Goal: Information Seeking & Learning: Learn about a topic

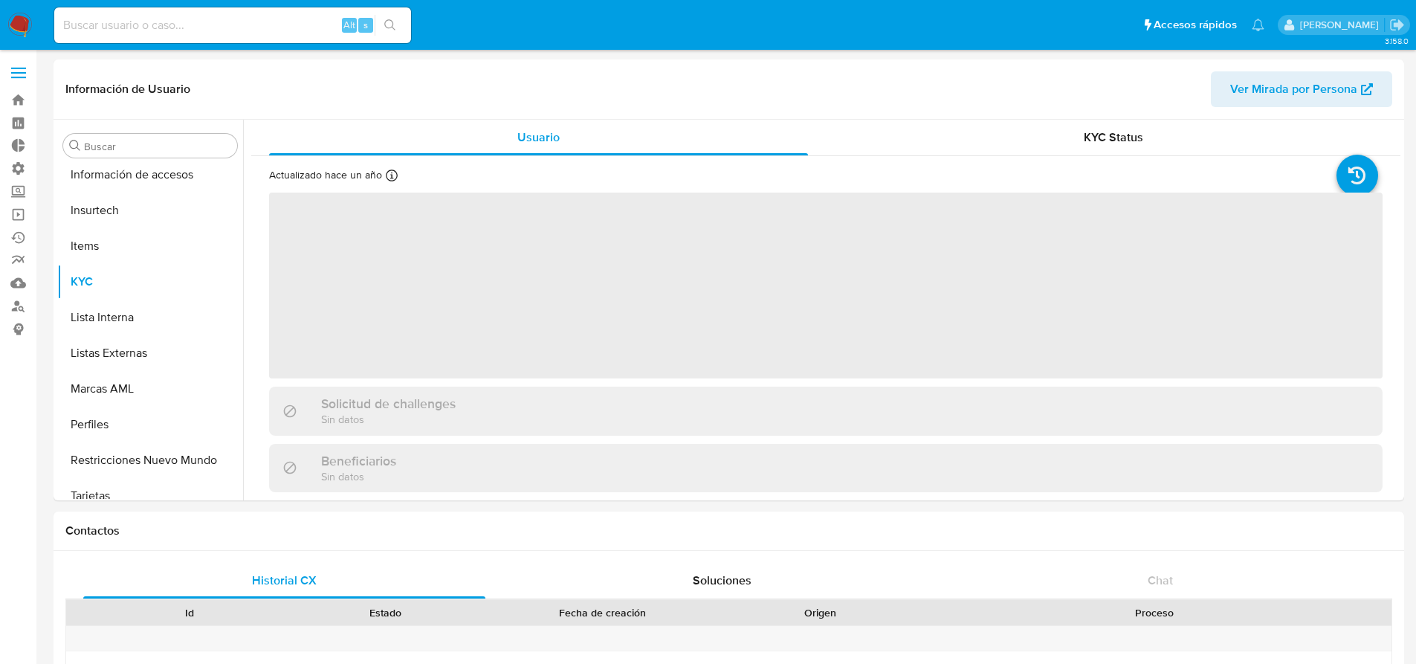
scroll to position [628, 0]
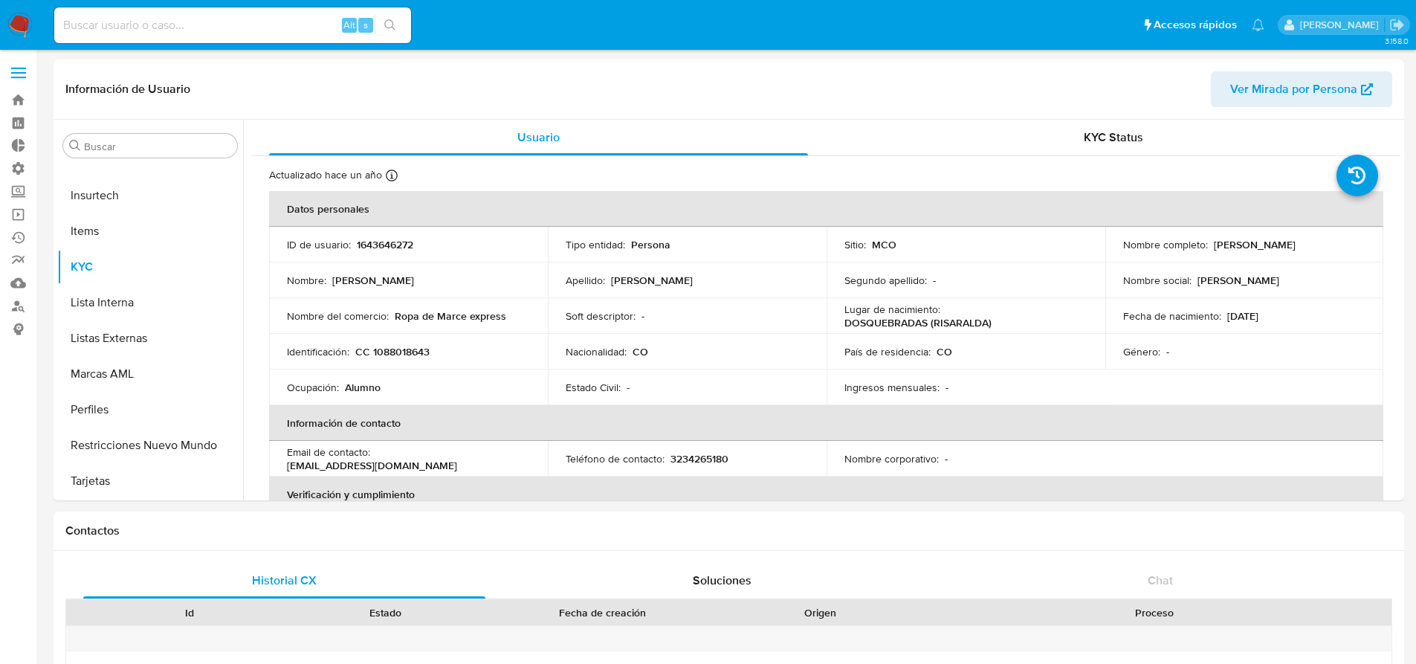
select select "10"
click at [164, 29] on input at bounding box center [232, 25] width 357 height 19
paste input "[URL][DOMAIN_NAME]"
type input "[URL][DOMAIN_NAME]"
drag, startPoint x: 262, startPoint y: 25, endPoint x: 56, endPoint y: 17, distance: 206.8
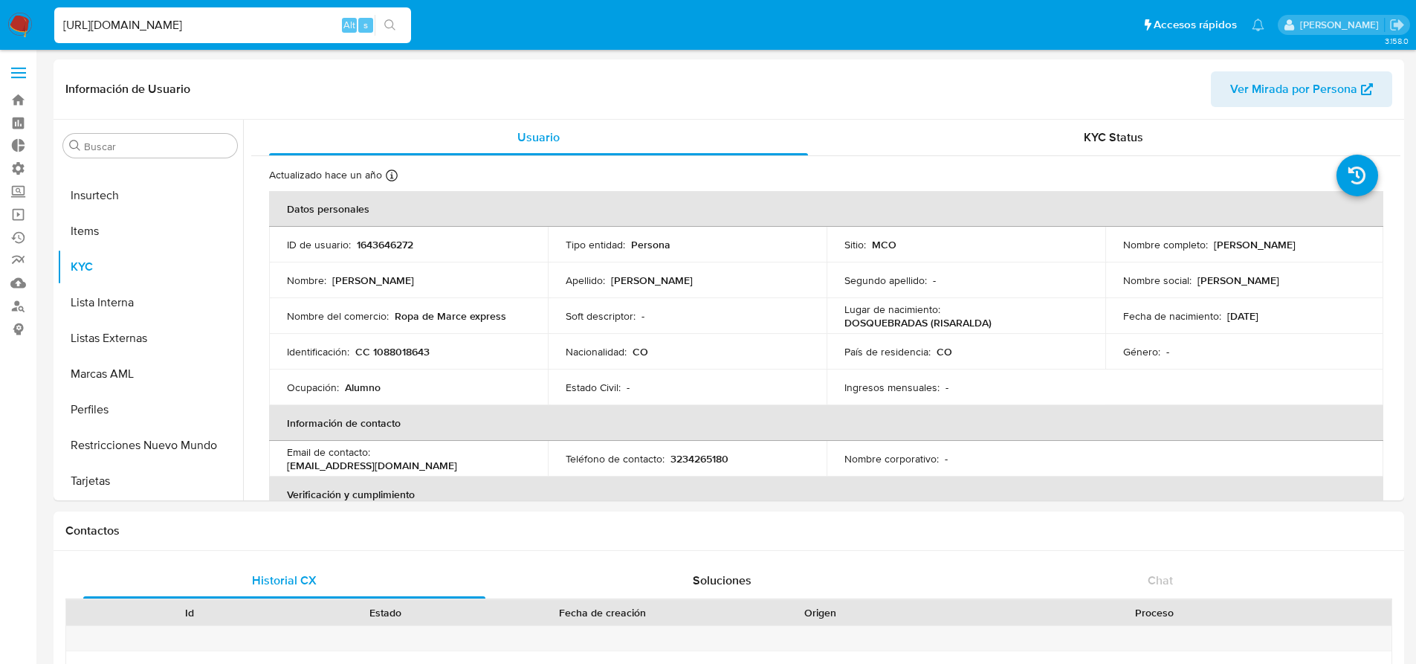
click at [54, 18] on input "[URL][DOMAIN_NAME]" at bounding box center [232, 25] width 357 height 19
paste input "516812045"
type input "516812045"
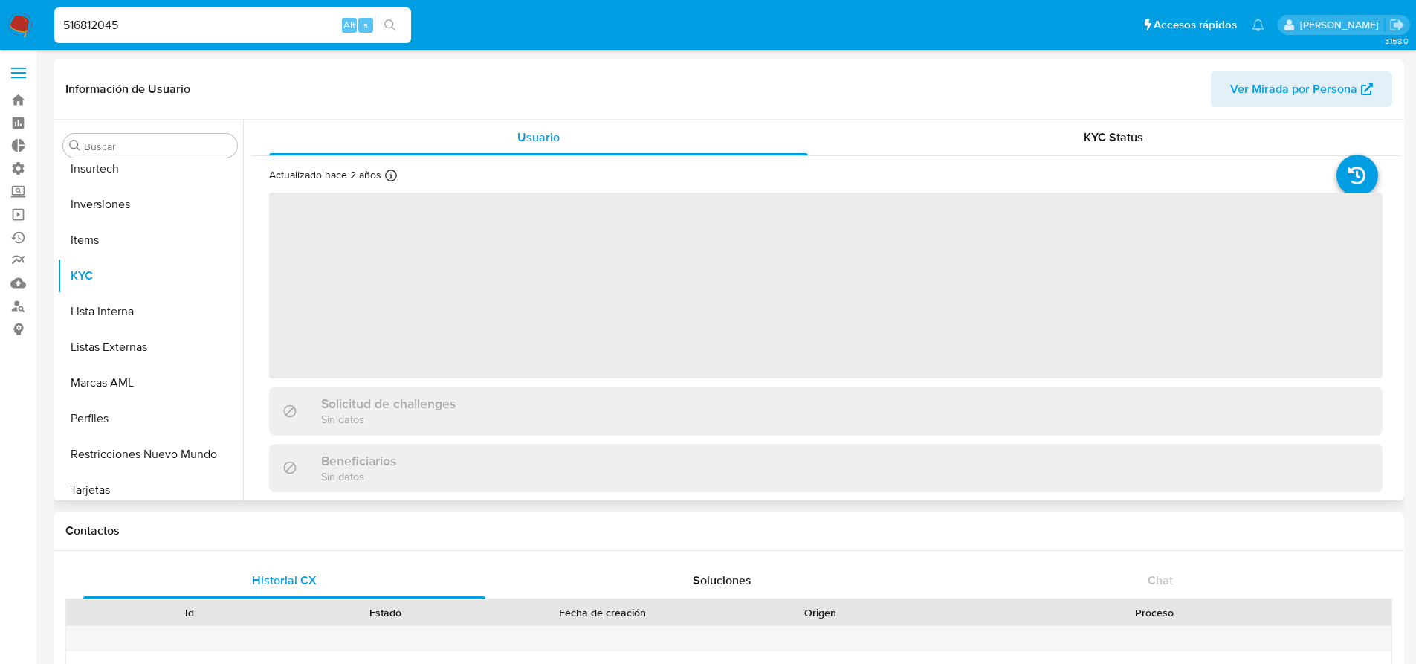
scroll to position [699, 0]
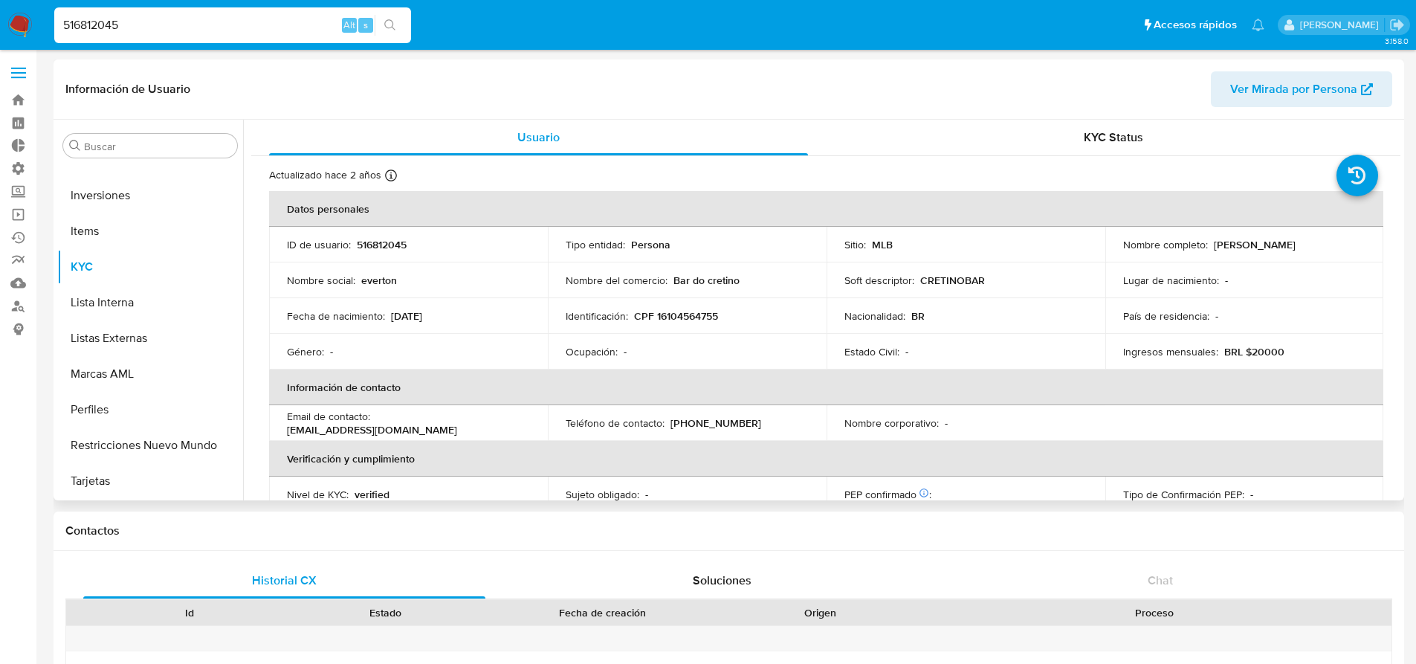
select select "10"
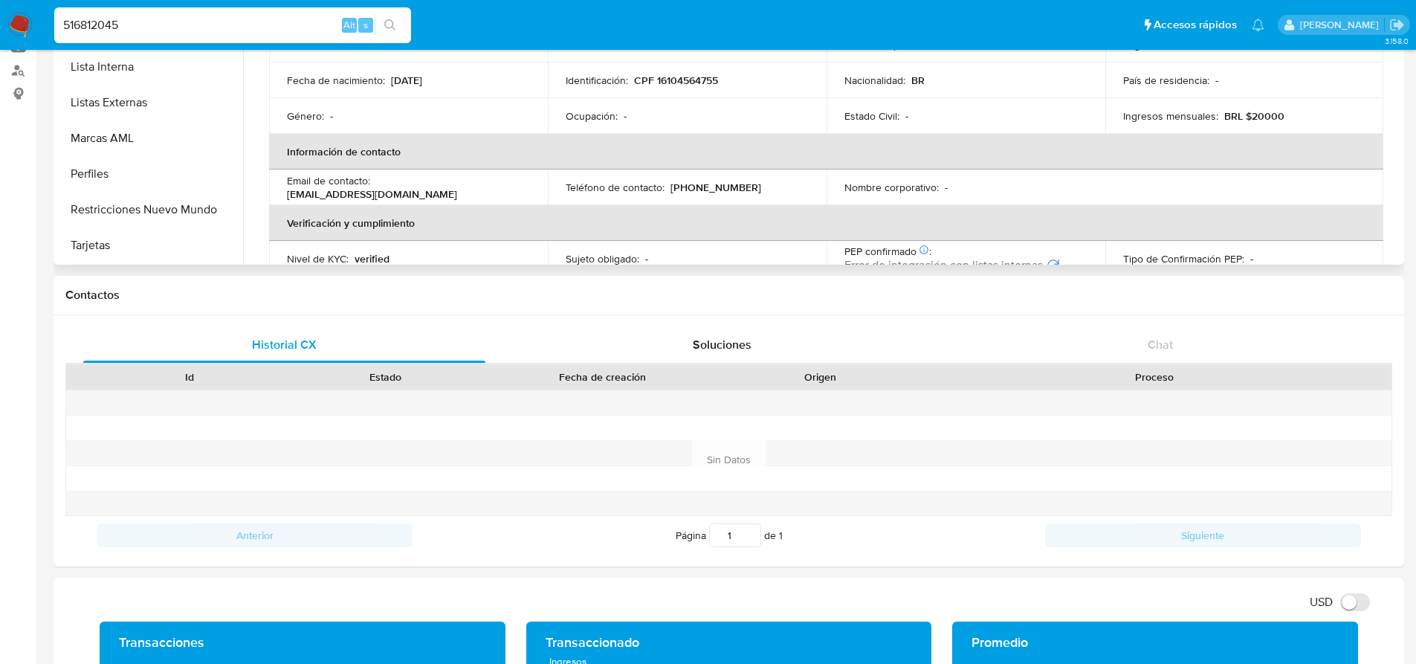
scroll to position [0, 0]
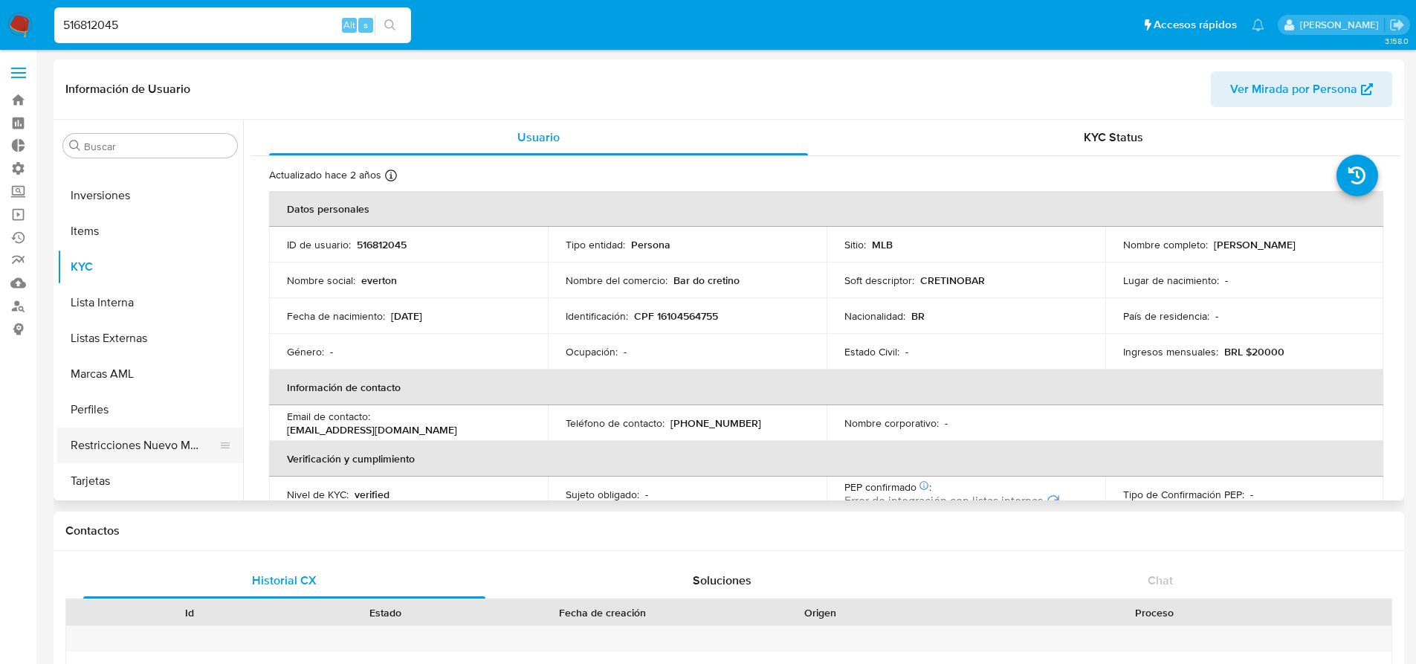
click at [155, 438] on button "Restricciones Nuevo Mundo" at bounding box center [144, 445] width 174 height 36
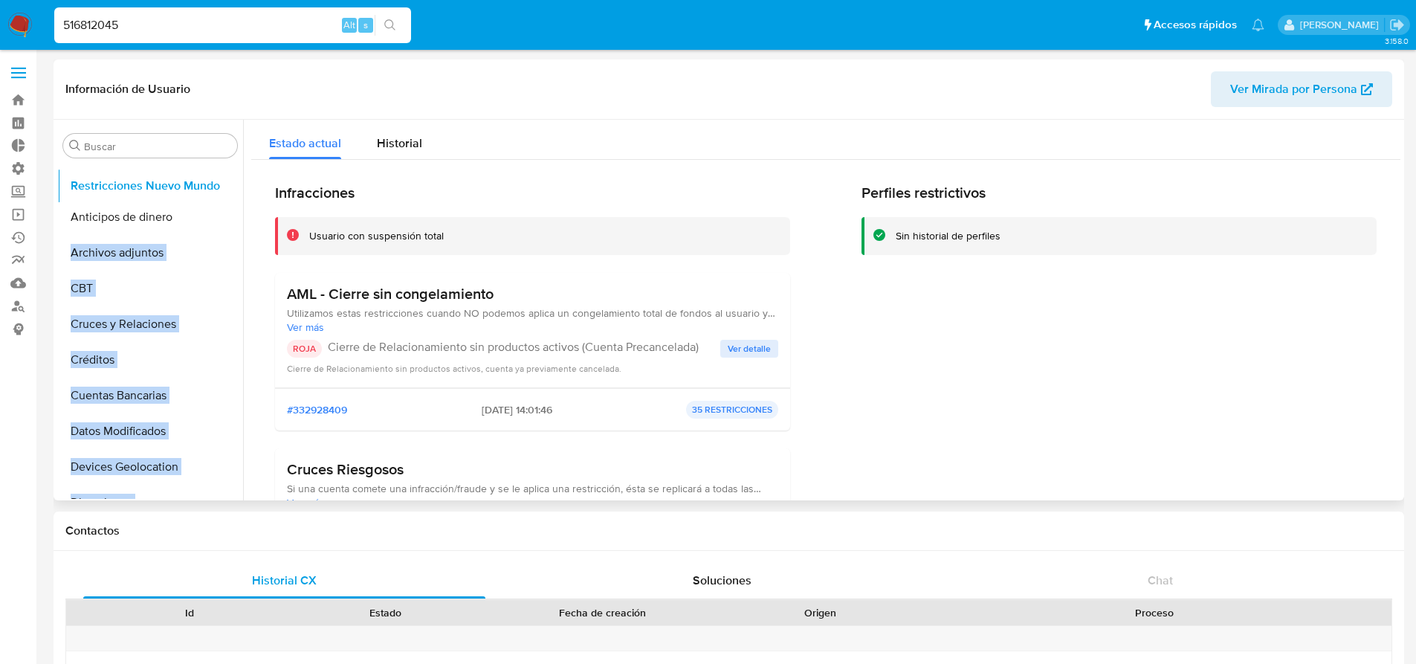
drag, startPoint x: 221, startPoint y: 441, endPoint x: 200, endPoint y: 181, distance: 260.2
click at [200, 181] on ul "Anticipos de dinero Archivos adjuntos CBT Cruces y Relaciones Créditos Cuentas …" at bounding box center [150, 331] width 186 height 335
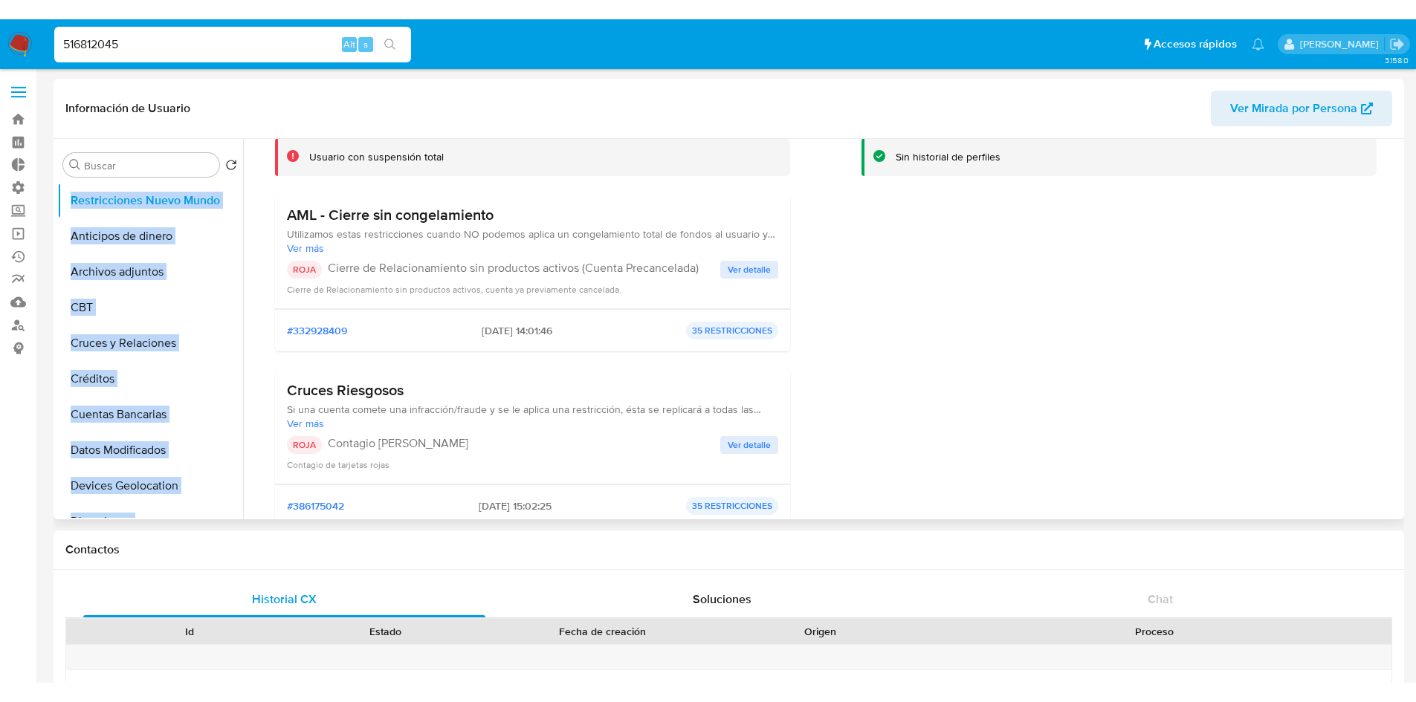
scroll to position [74, 0]
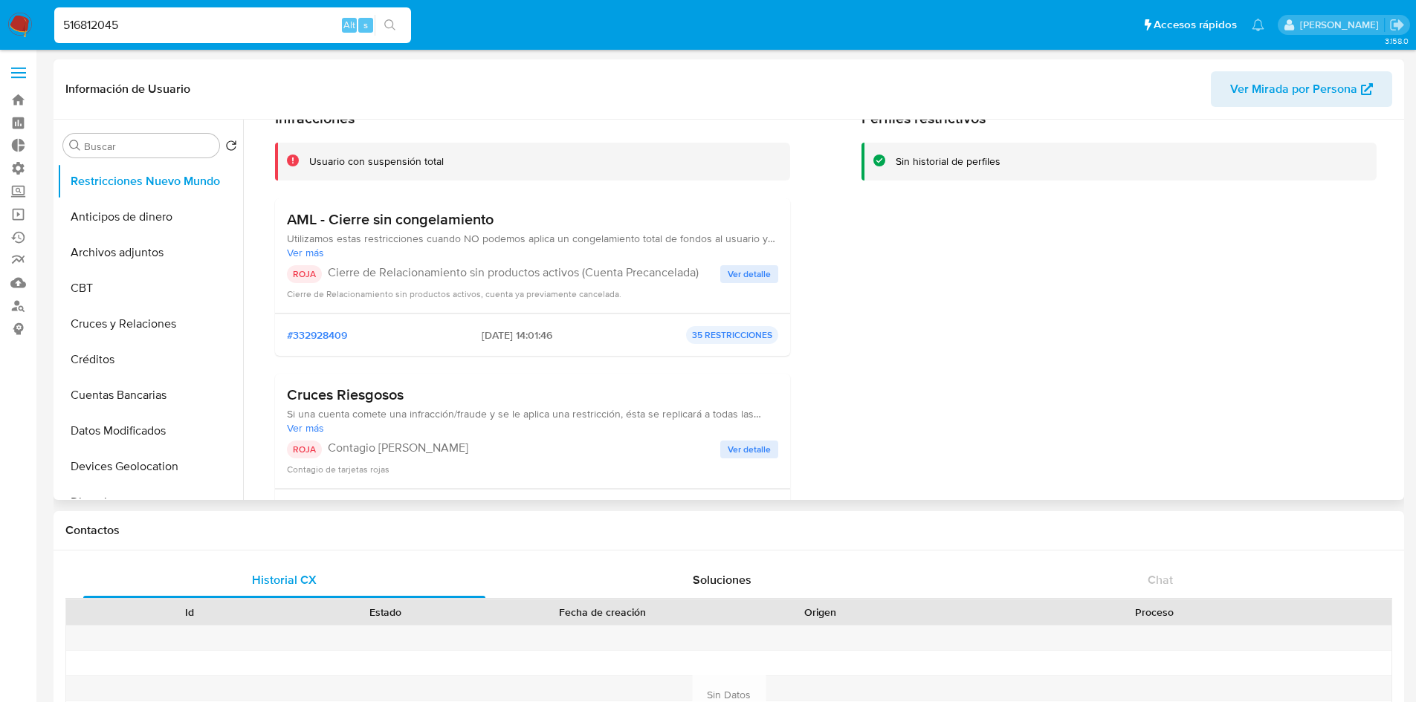
drag, startPoint x: 282, startPoint y: 214, endPoint x: 517, endPoint y: 213, distance: 234.9
click at [517, 213] on div "AML - Cierre sin congelamiento Utilizamos estas restricciones cuando NO podemos…" at bounding box center [532, 255] width 515 height 115
click at [517, 213] on h3 "AML - Cierre sin congelamiento" at bounding box center [532, 219] width 491 height 19
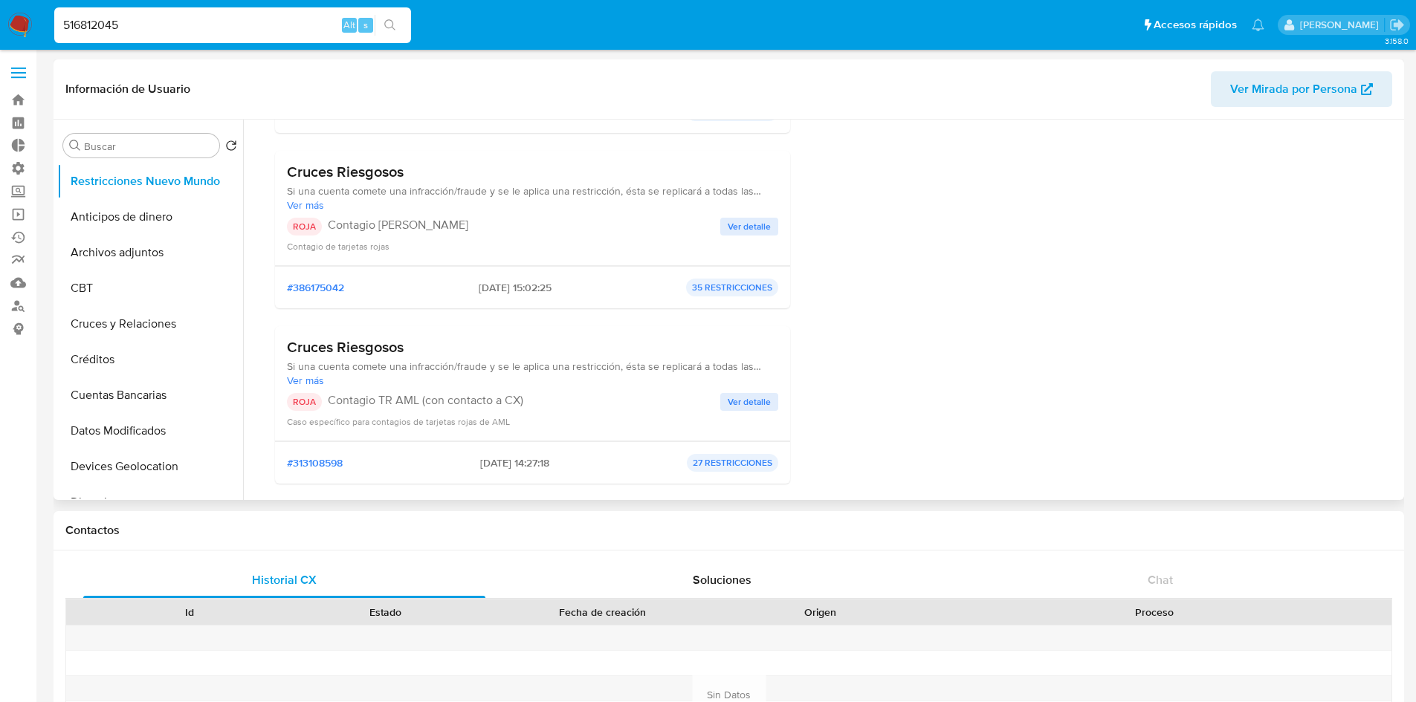
scroll to position [372, 0]
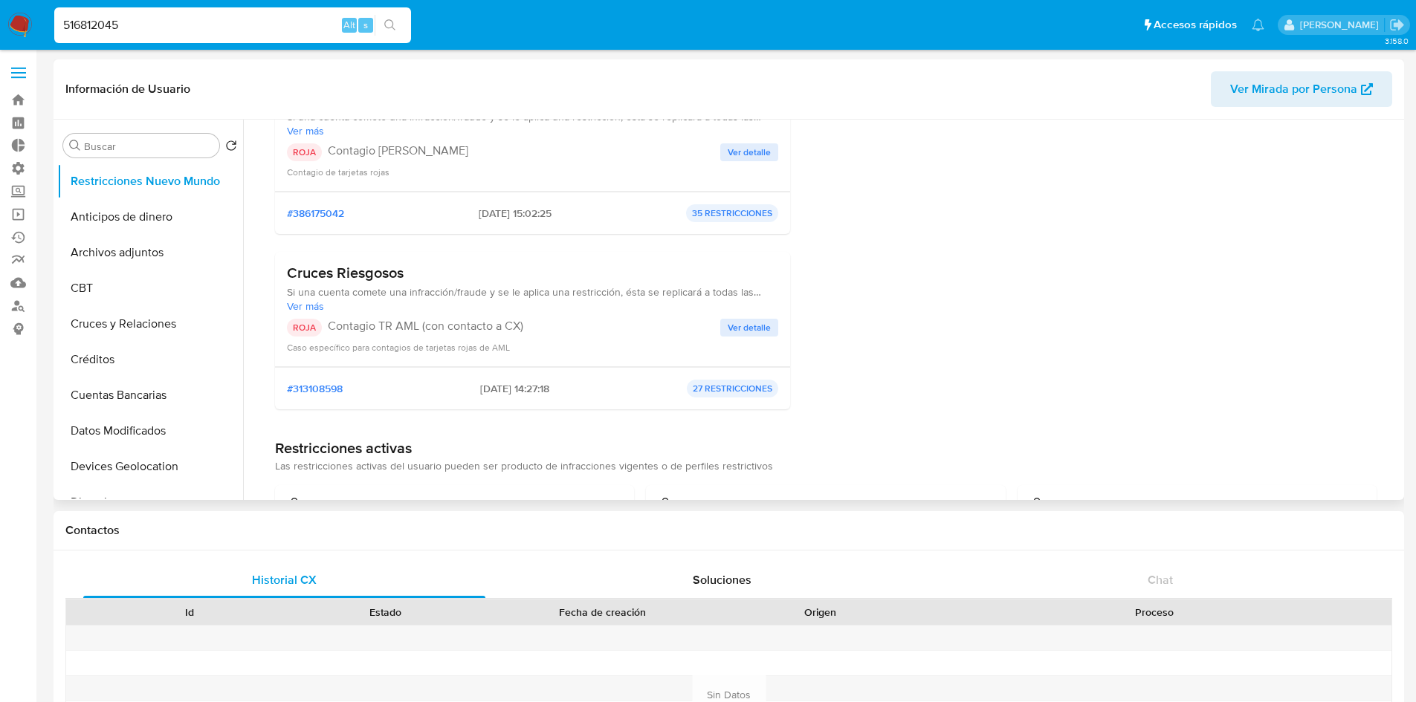
drag, startPoint x: 363, startPoint y: 329, endPoint x: 536, endPoint y: 324, distance: 173.3
click at [536, 324] on p "Contagio TR AML (con contacto a CX)" at bounding box center [524, 326] width 392 height 15
click at [742, 329] on span "Ver detalle" at bounding box center [749, 327] width 43 height 15
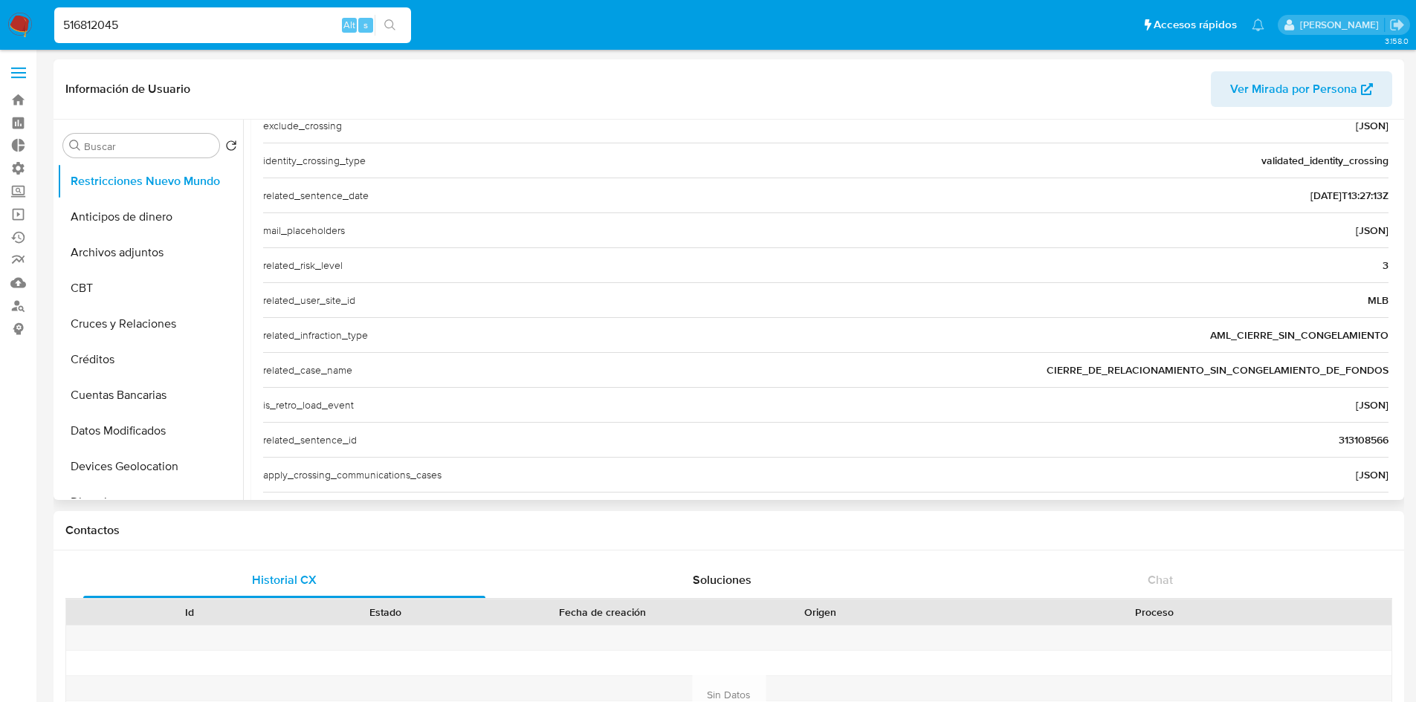
scroll to position [446, 0]
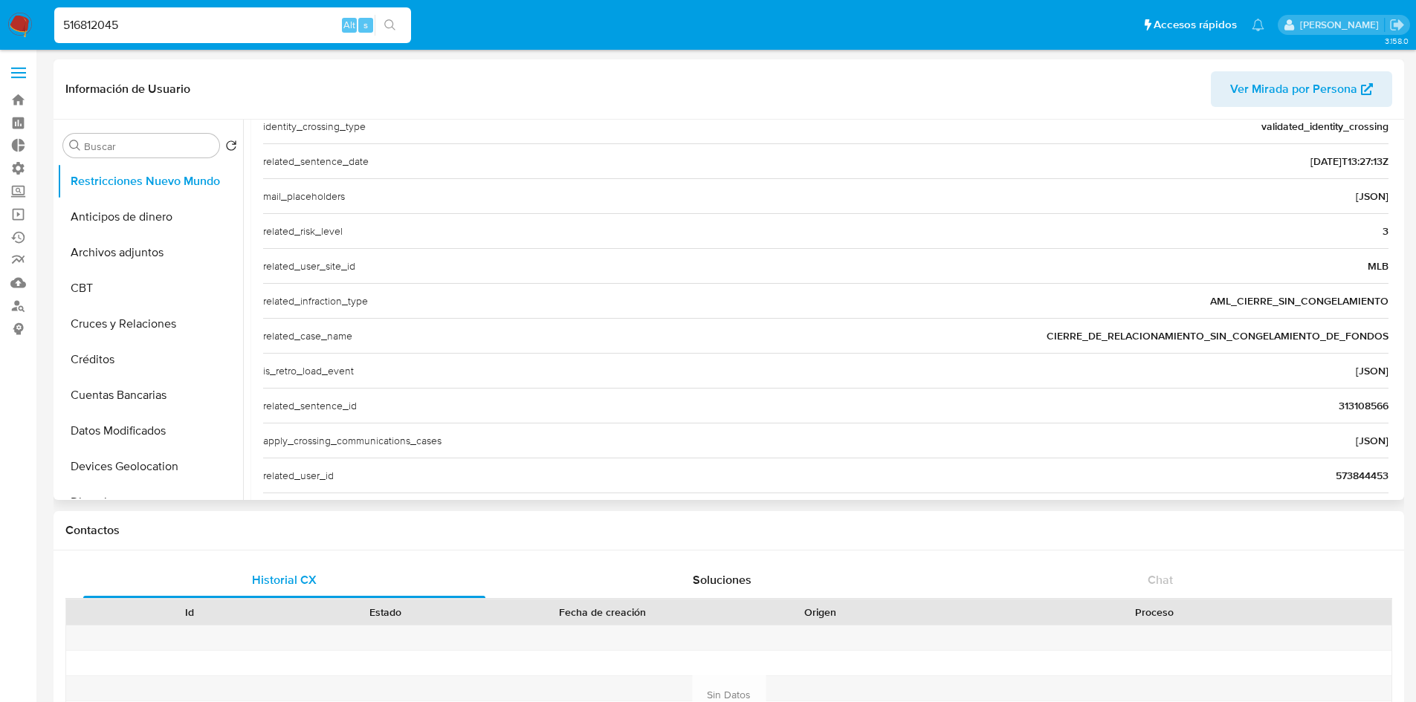
drag, startPoint x: 263, startPoint y: 336, endPoint x: 415, endPoint y: 346, distance: 152.7
click at [415, 346] on div "related_case_name CIERRE_DE_RELACIONAMIENTO_SIN_CONGELAMIENTO_DE_FONDOS" at bounding box center [825, 335] width 1125 height 35
drag, startPoint x: 1047, startPoint y: 338, endPoint x: 1383, endPoint y: 341, distance: 336.7
click at [1383, 341] on div "Casuística Cruces Riesgosos Si una cuenta comete una infracción/fraude y se le …" at bounding box center [825, 163] width 1149 height 826
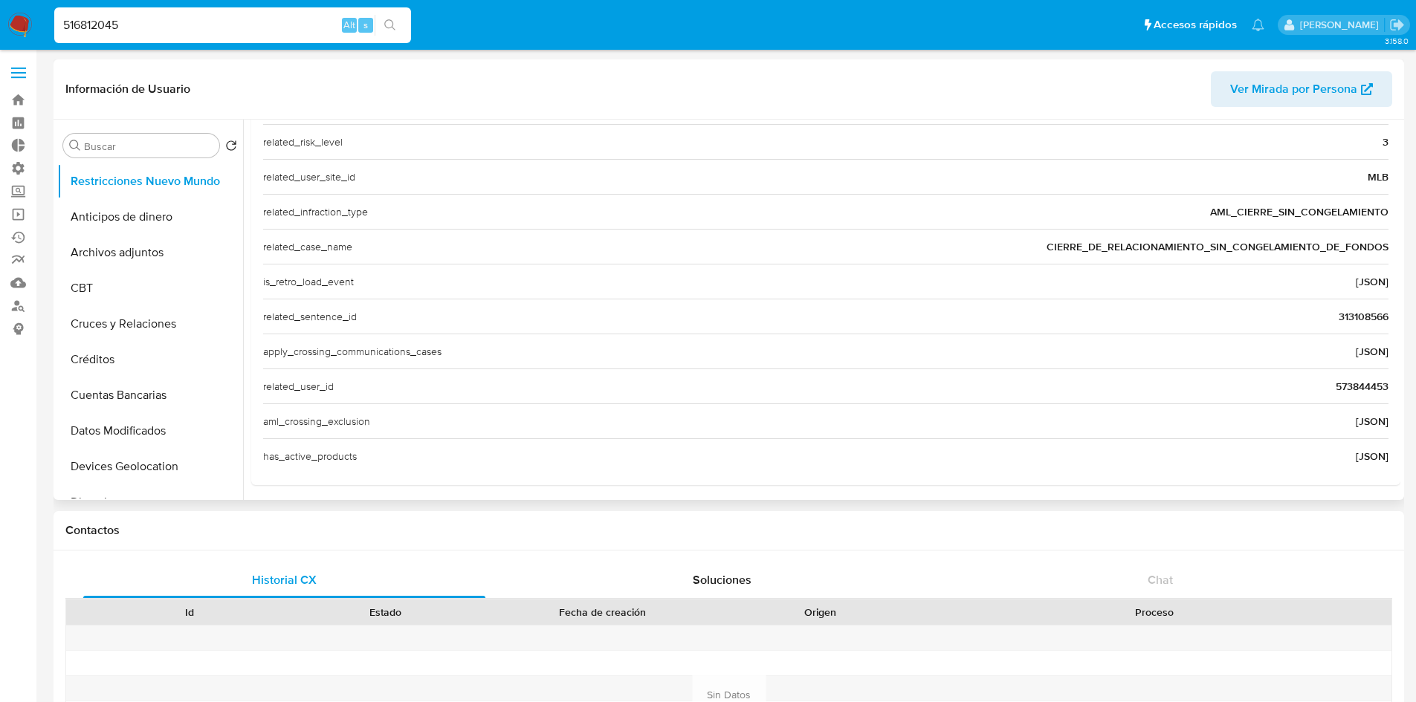
scroll to position [540, 0]
drag, startPoint x: 198, startPoint y: 39, endPoint x: 179, endPoint y: 35, distance: 19.7
click at [180, 35] on div "516812045 Alt s" at bounding box center [232, 25] width 357 height 36
click at [167, 34] on input "516812045" at bounding box center [232, 25] width 357 height 19
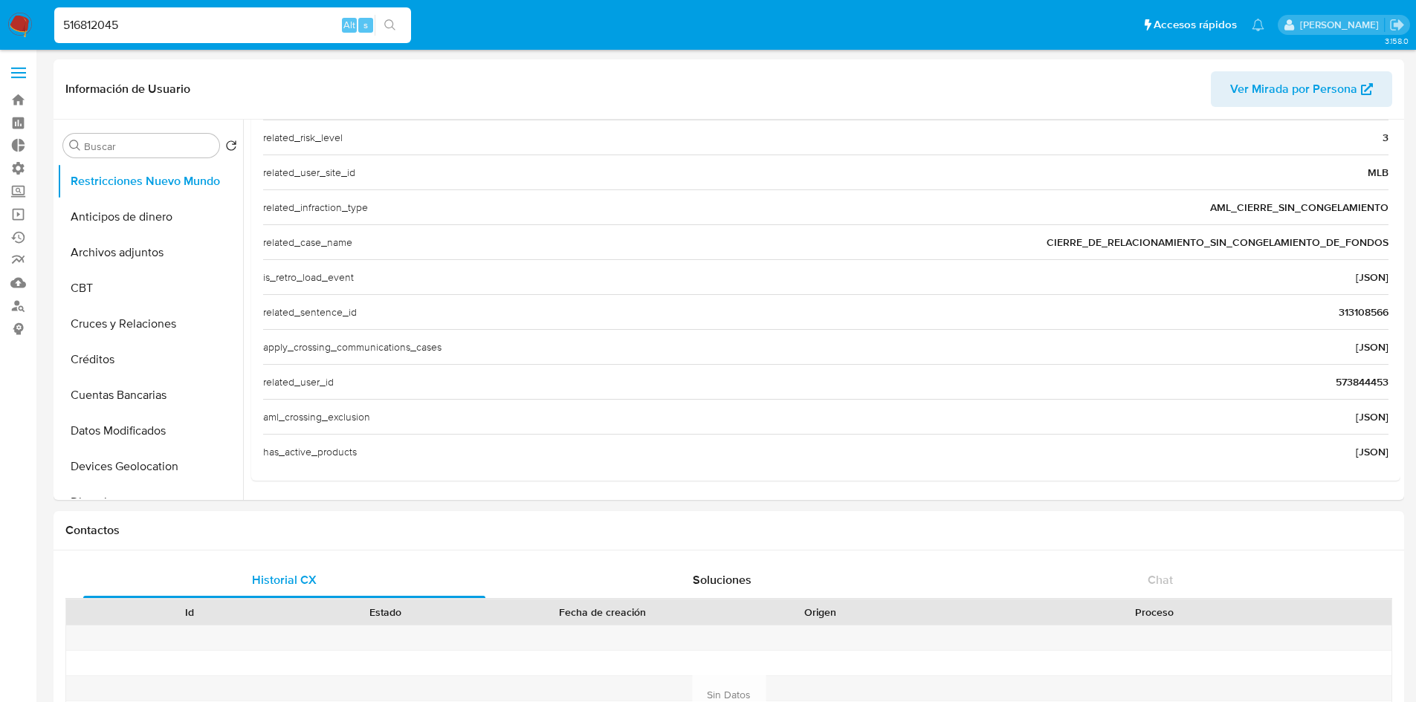
paste input "1566678370"
type input "1566678370"
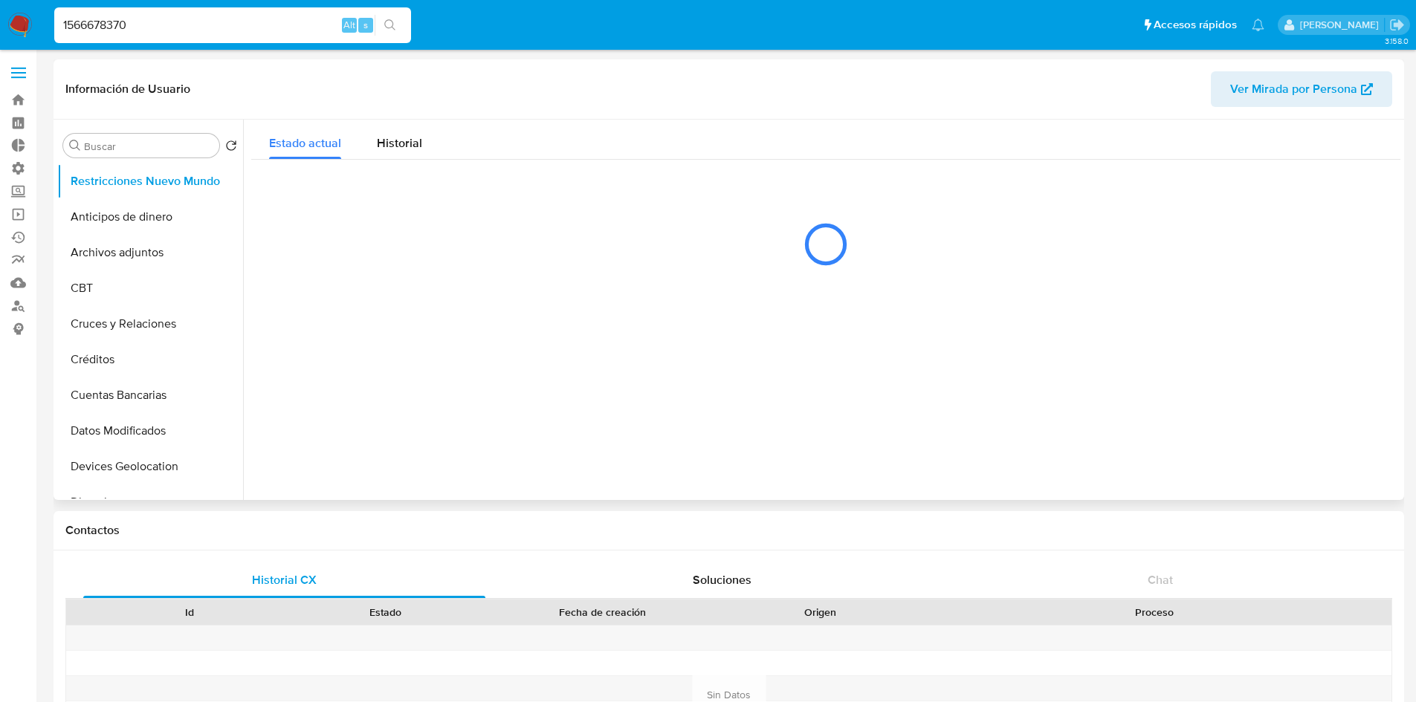
select select "10"
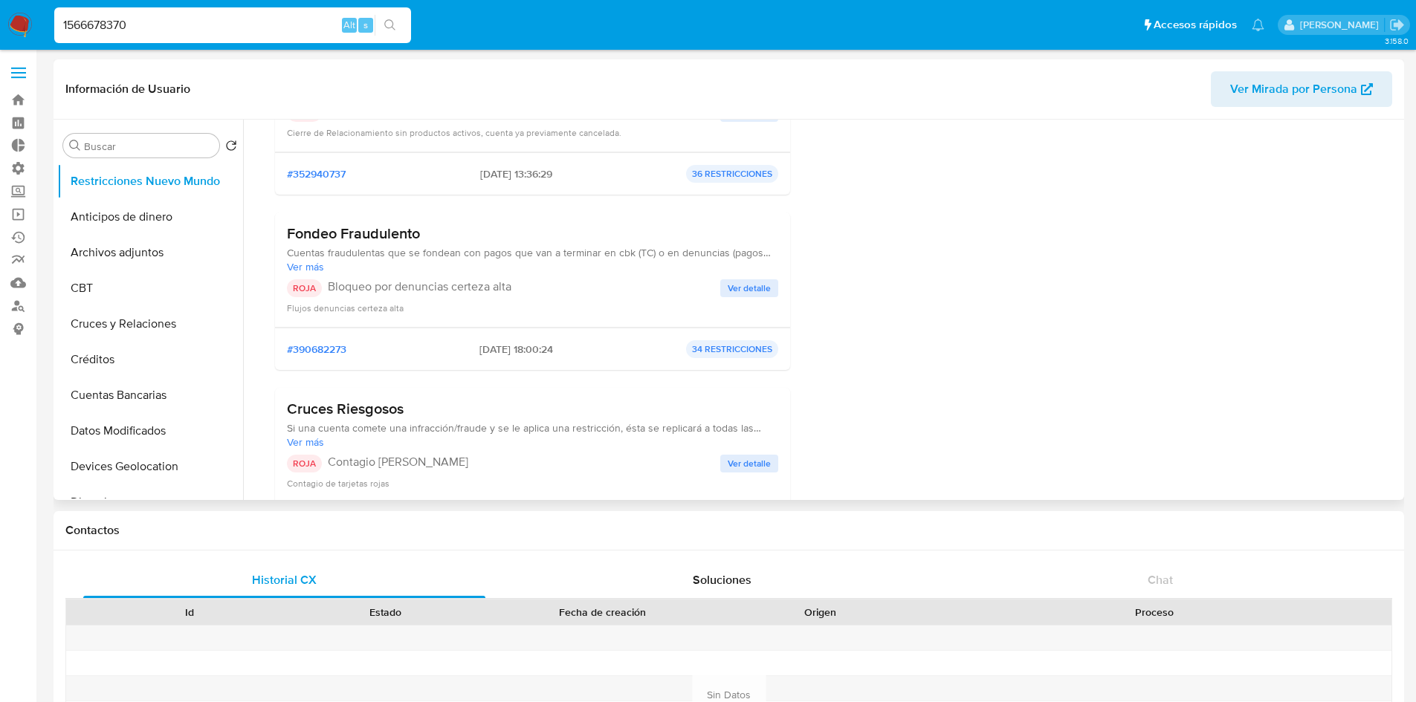
scroll to position [446, 0]
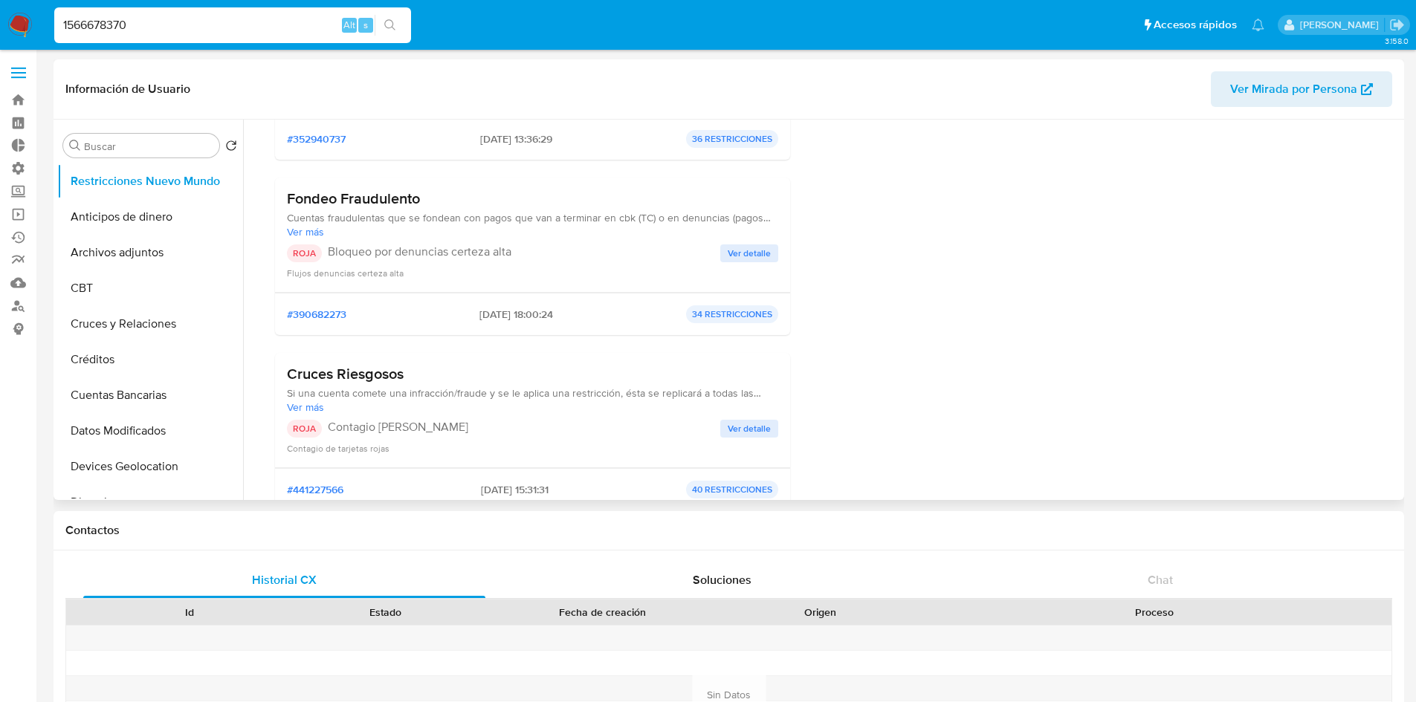
click at [739, 424] on span "Ver detalle" at bounding box center [749, 428] width 43 height 15
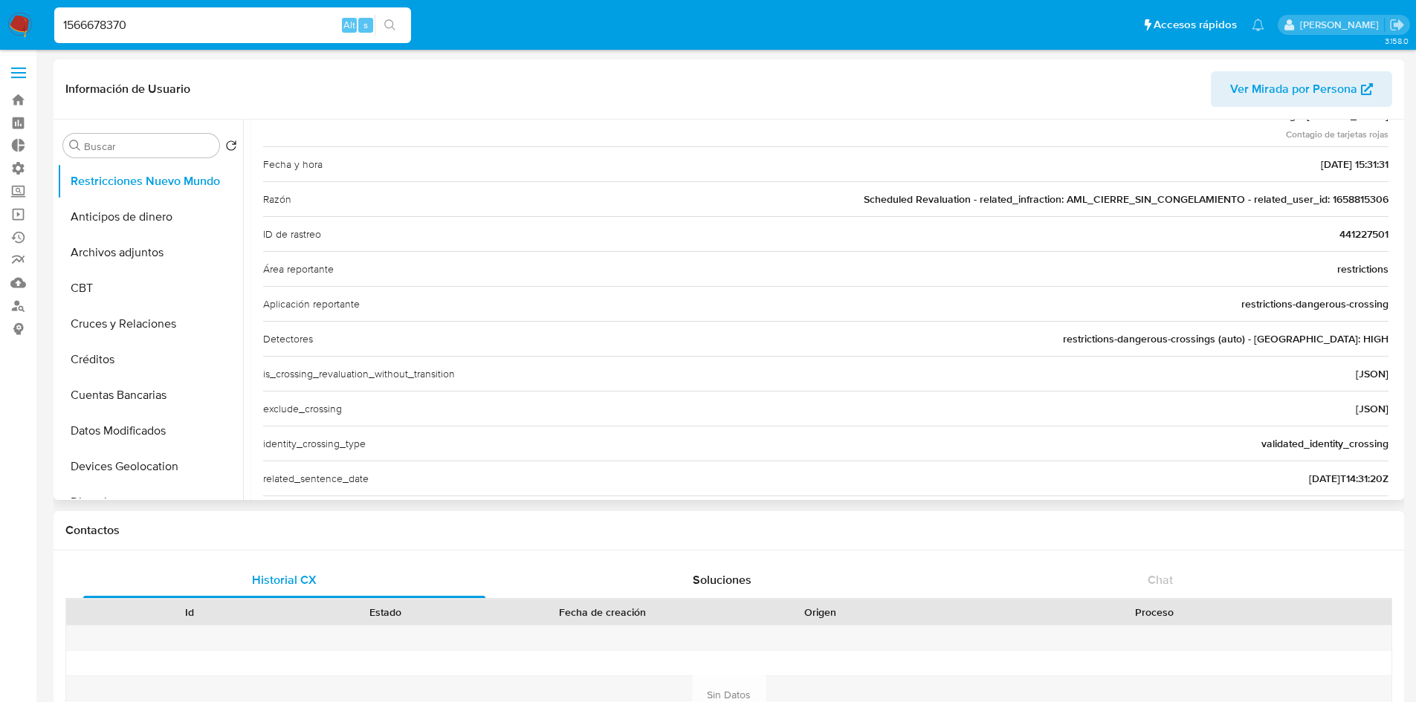
scroll to position [0, 0]
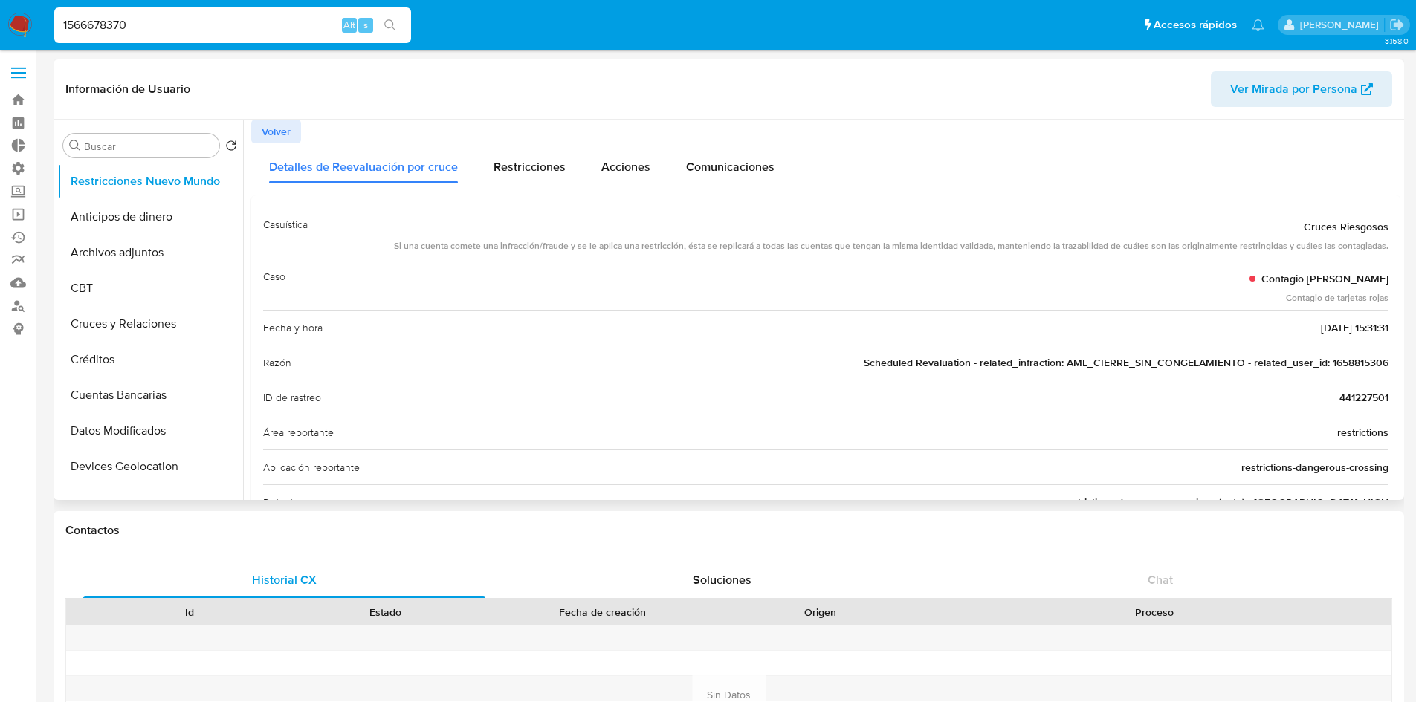
click at [284, 129] on span "Volver" at bounding box center [276, 131] width 29 height 21
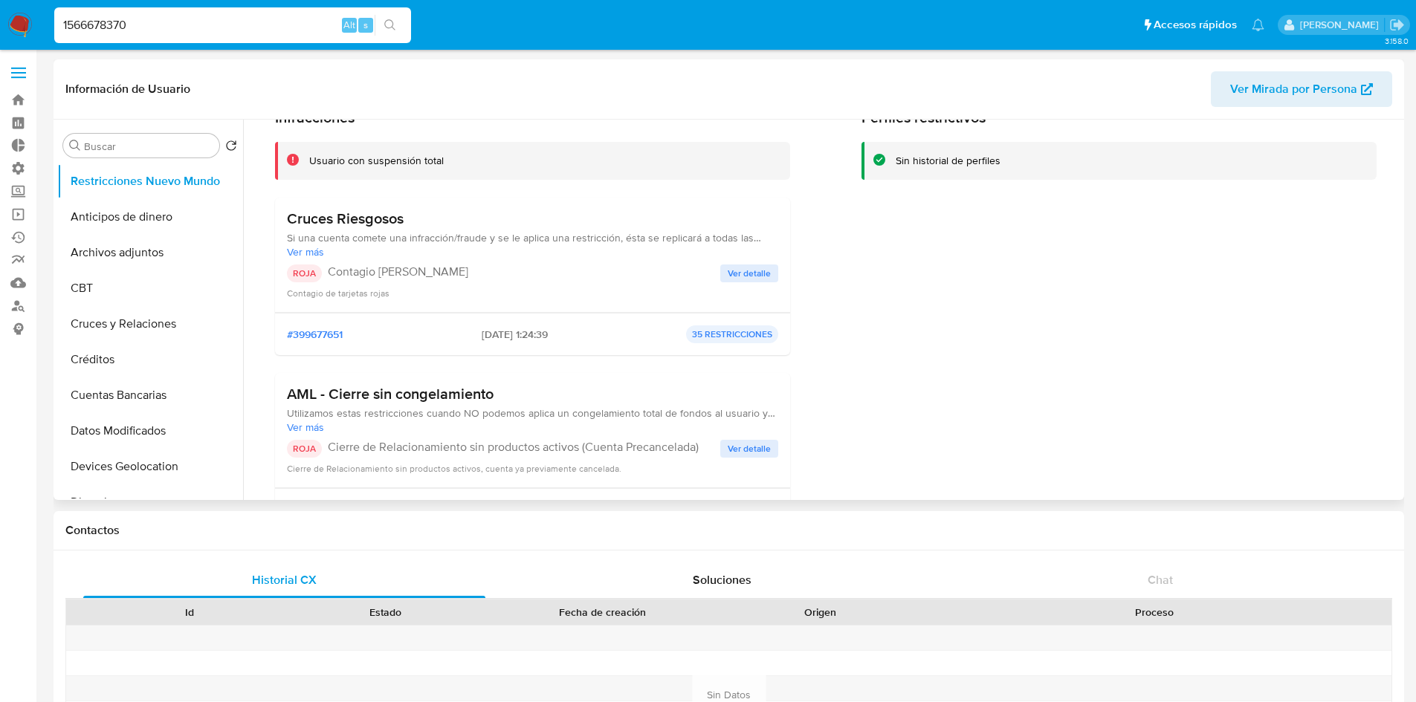
scroll to position [74, 0]
click at [743, 274] on span "Ver detalle" at bounding box center [749, 274] width 43 height 15
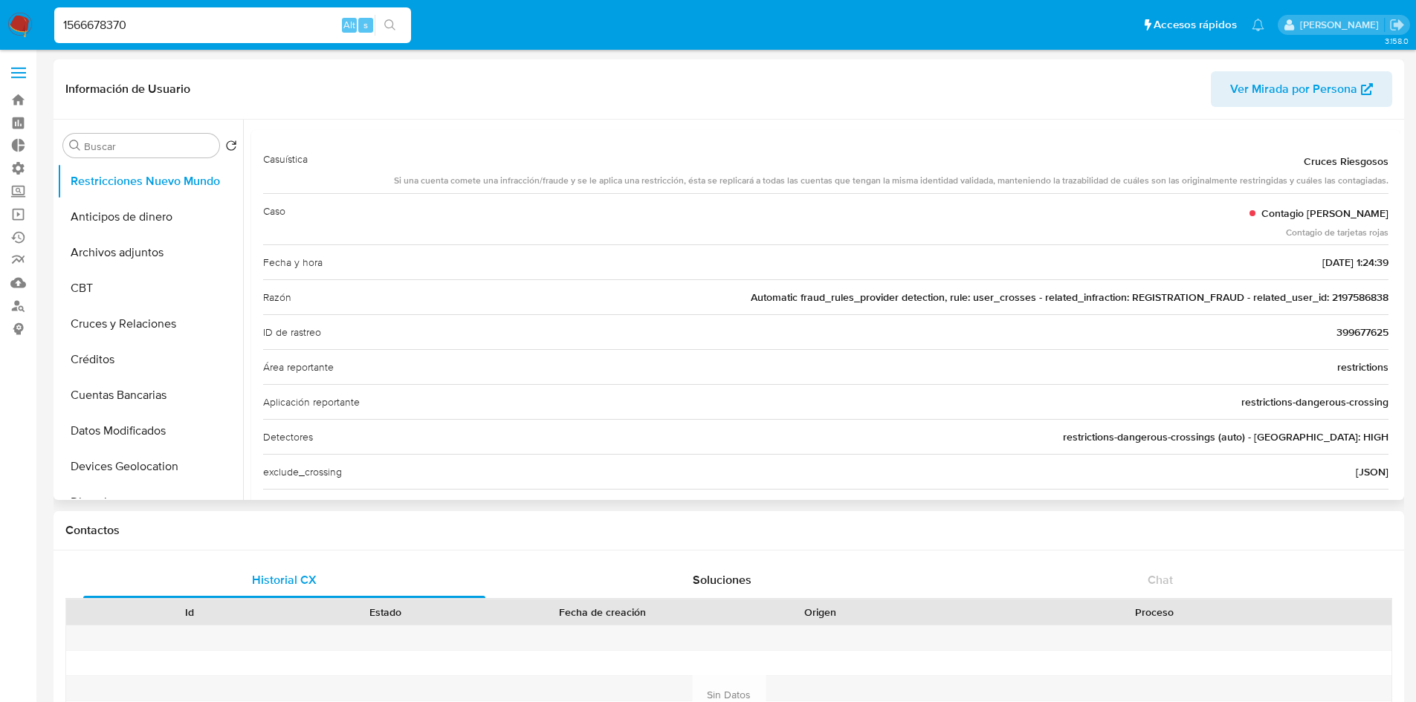
scroll to position [0, 0]
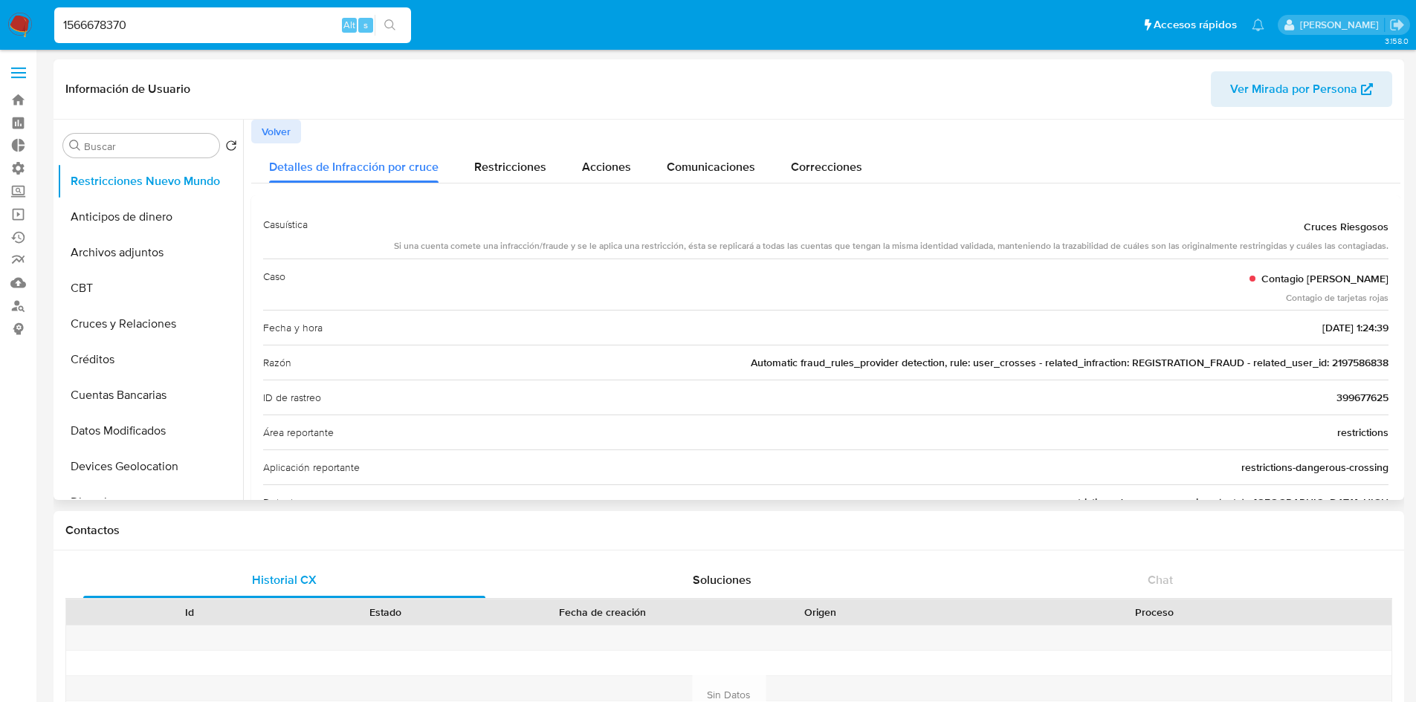
click at [266, 129] on span "Volver" at bounding box center [276, 131] width 29 height 21
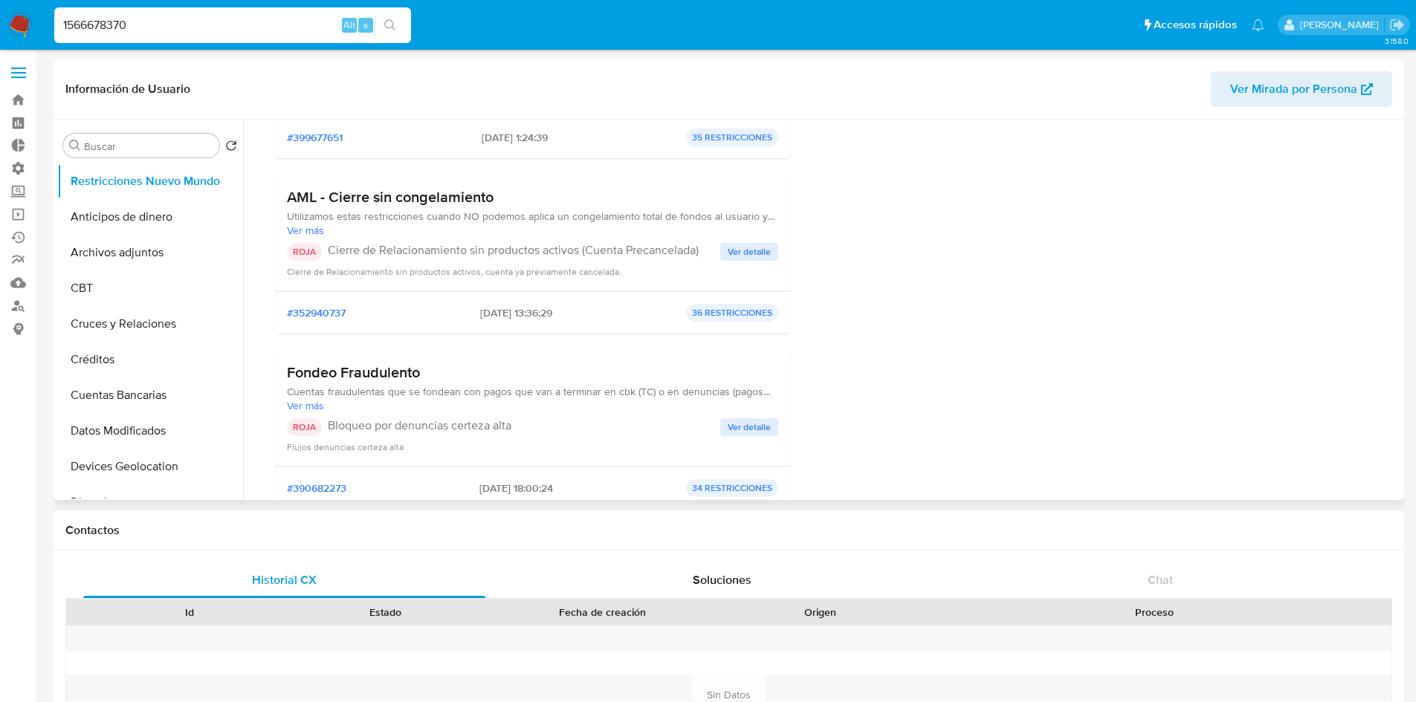
scroll to position [297, 0]
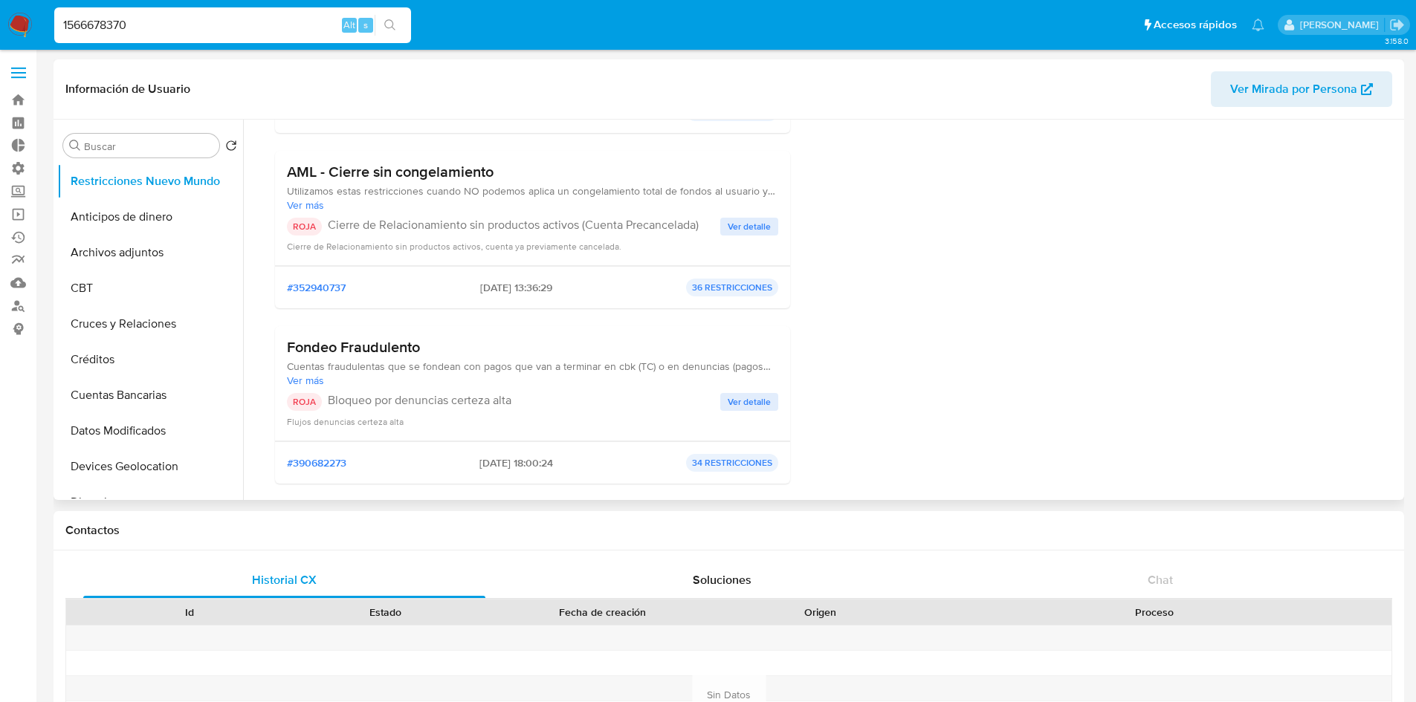
click at [748, 401] on span "Ver detalle" at bounding box center [749, 402] width 43 height 15
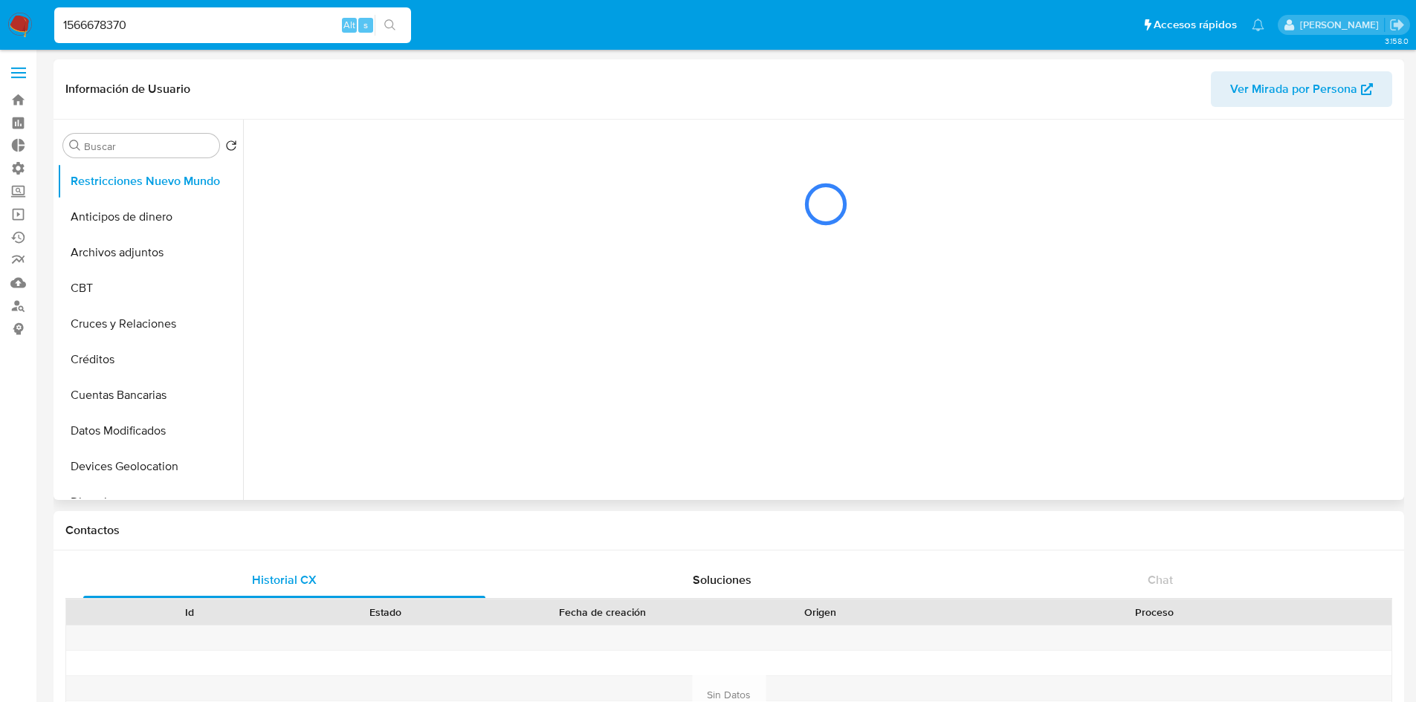
scroll to position [0, 0]
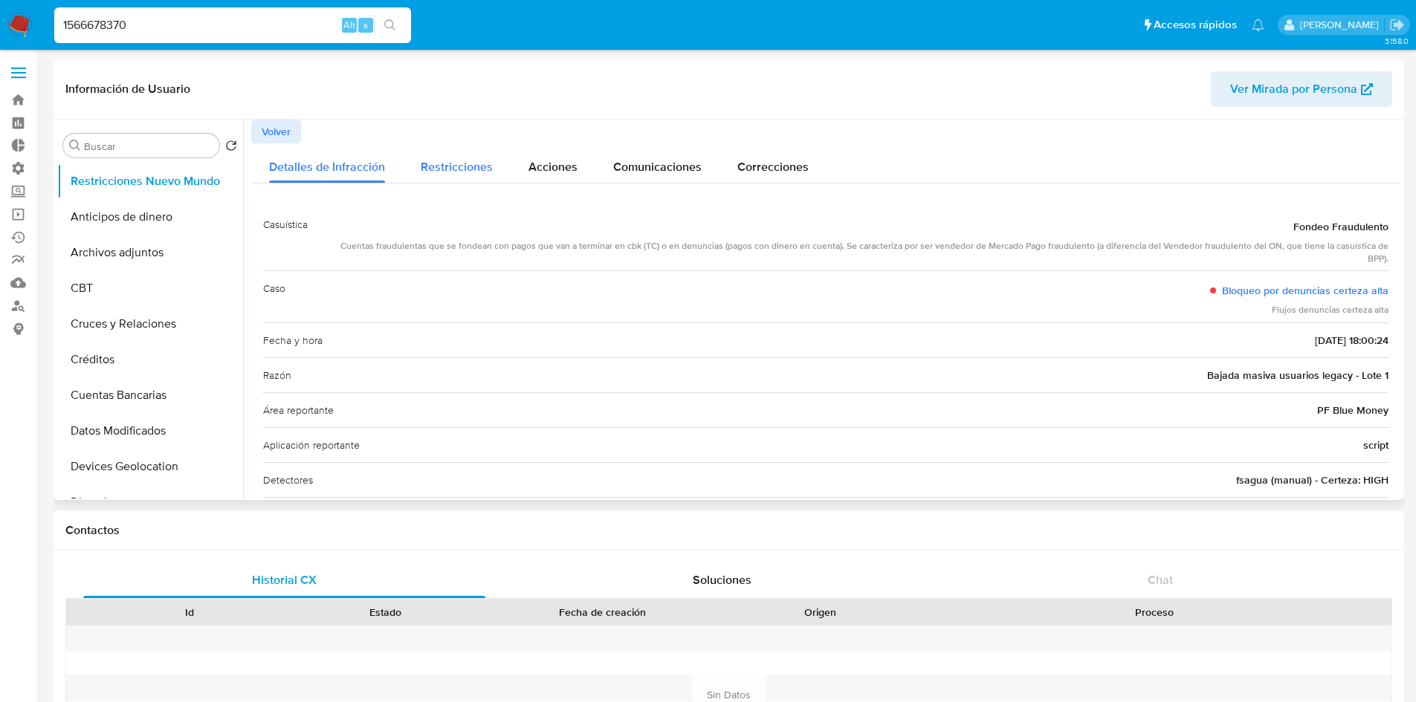
click at [440, 155] on div "Restricciones" at bounding box center [457, 162] width 72 height 39
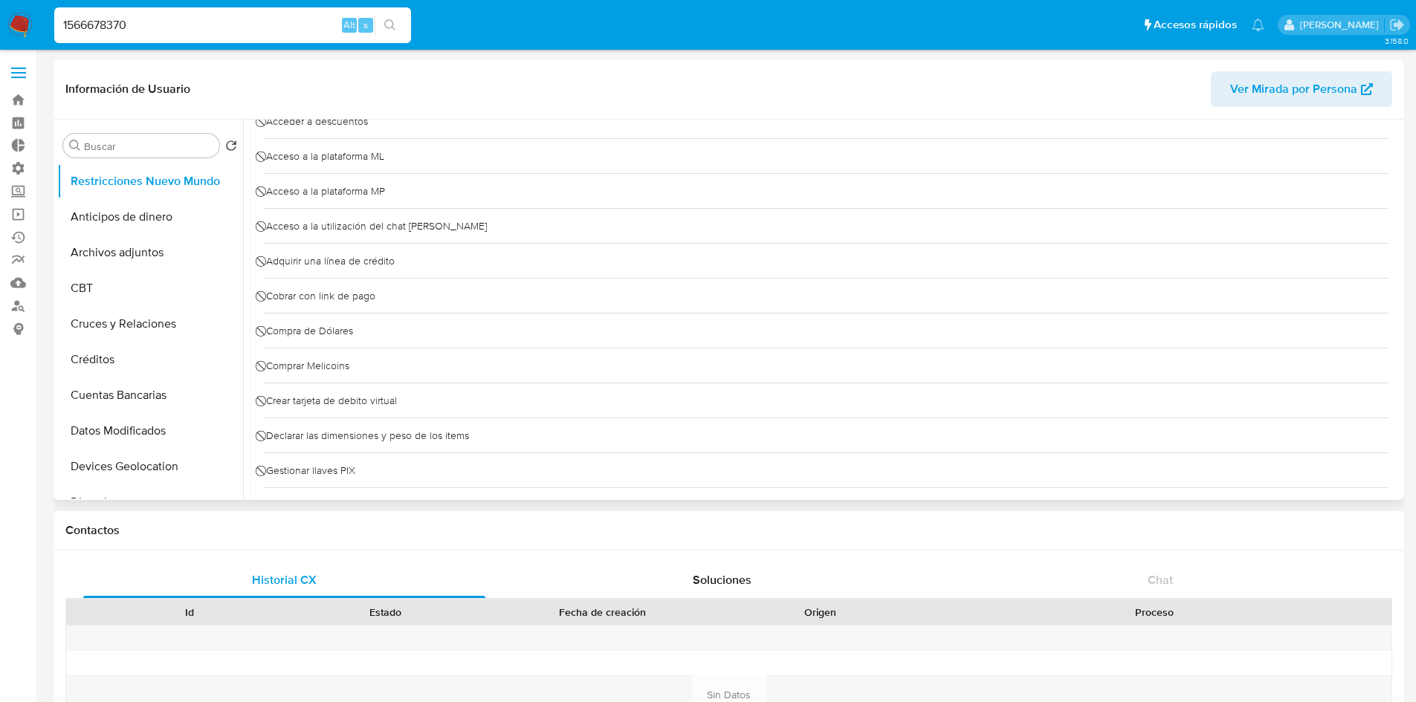
scroll to position [149, 0]
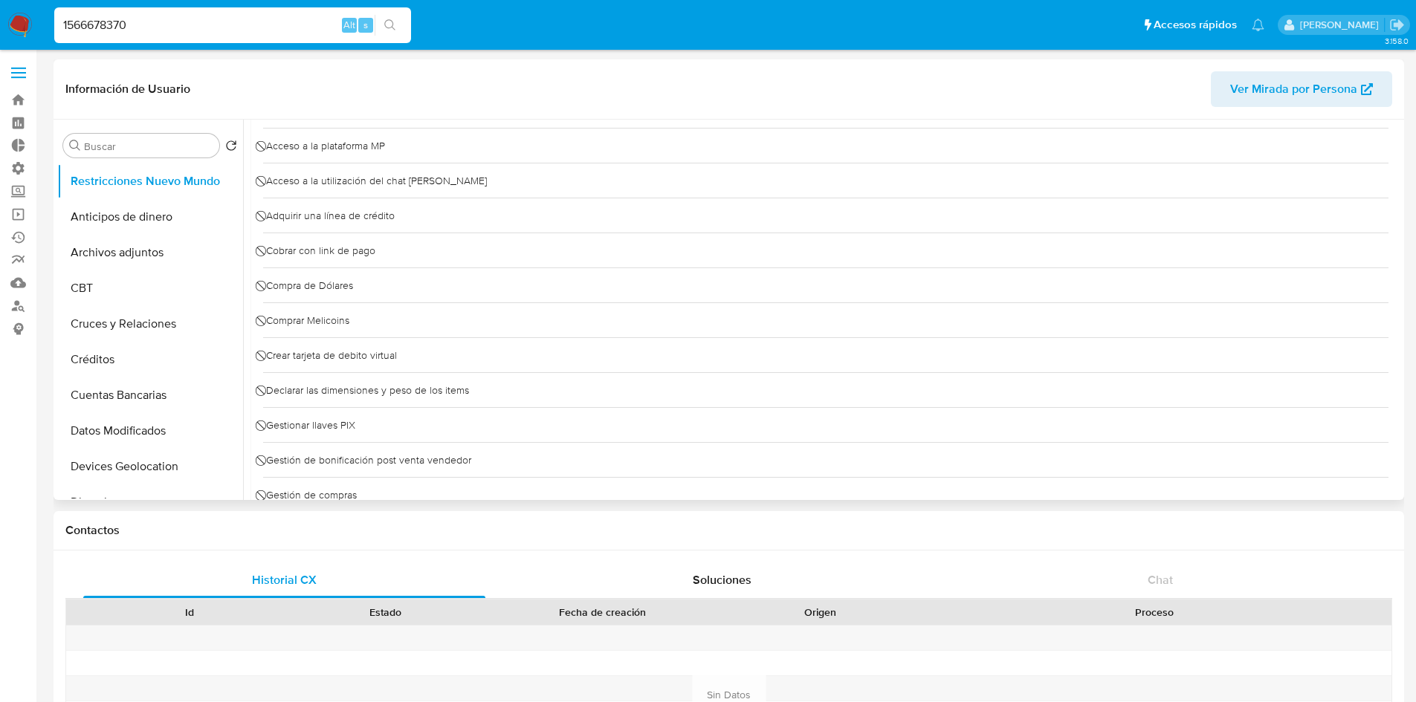
drag, startPoint x: 941, startPoint y: 119, endPoint x: 948, endPoint y: 112, distance: 9.5
click at [941, 118] on div "Información de Usuario Ver Mirada por Persona" at bounding box center [729, 89] width 1351 height 60
drag, startPoint x: 330, startPoint y: 236, endPoint x: 360, endPoint y: 335, distance: 103.2
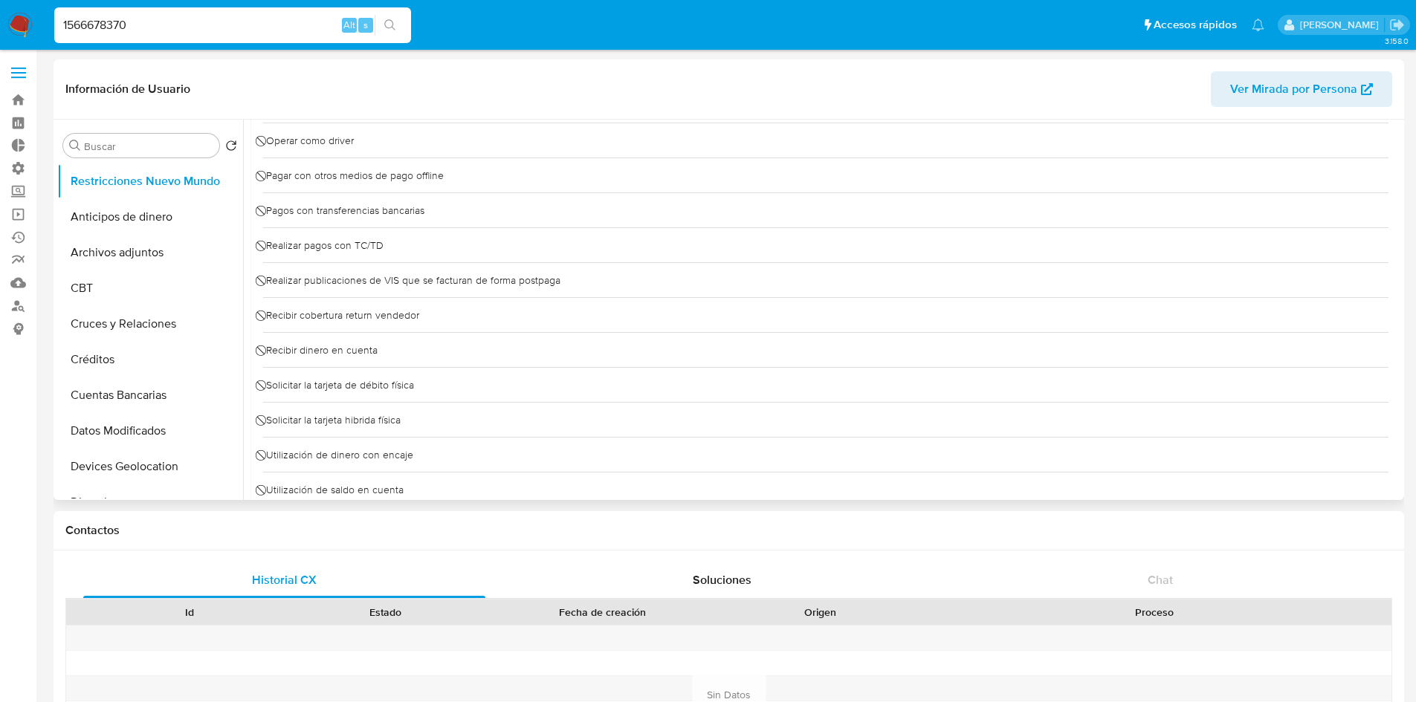
click at [356, 323] on span "⃠ Recibir cobertura return vendedor" at bounding box center [341, 315] width 156 height 22
drag, startPoint x: 398, startPoint y: 360, endPoint x: 297, endPoint y: 358, distance: 101.1
click at [297, 358] on div "⃠ Recibir dinero en cuenta" at bounding box center [825, 349] width 1125 height 35
click at [297, 358] on span "⃠ Recibir dinero en cuenta" at bounding box center [320, 350] width 114 height 22
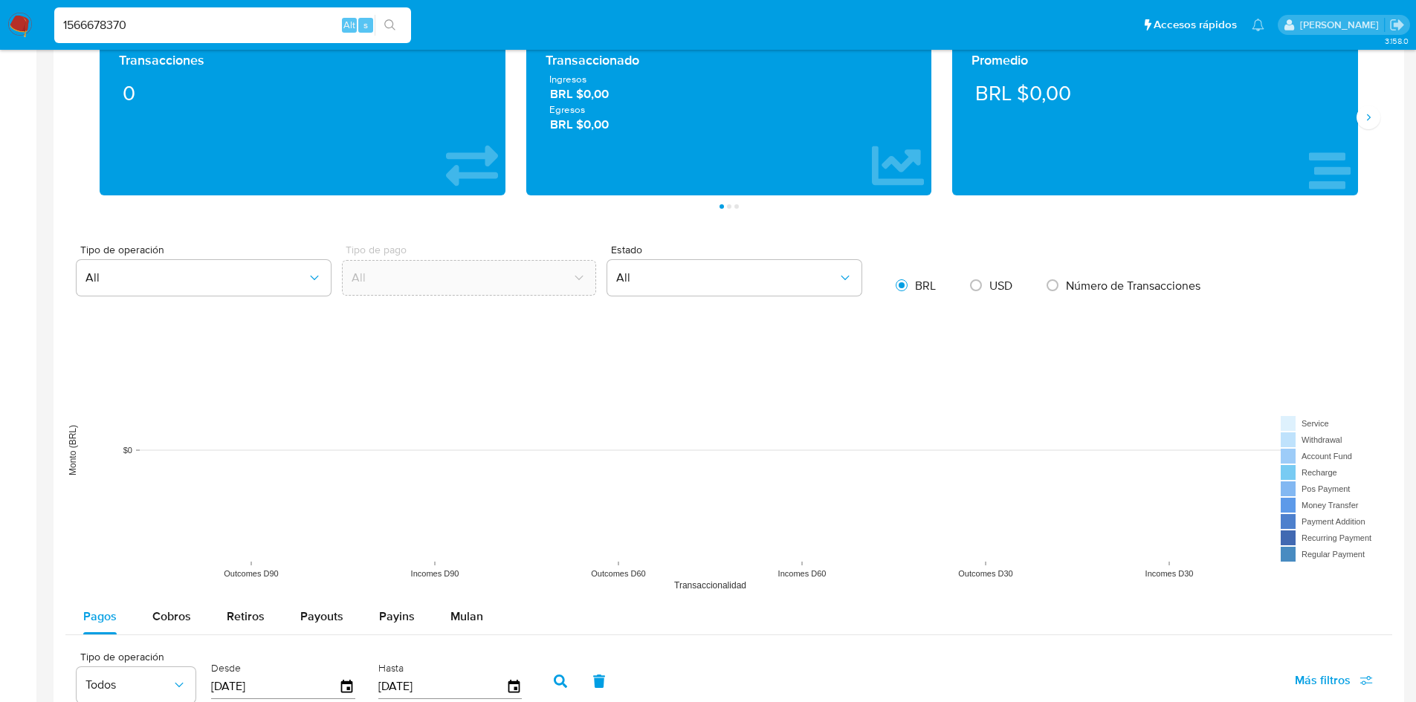
scroll to position [743, 0]
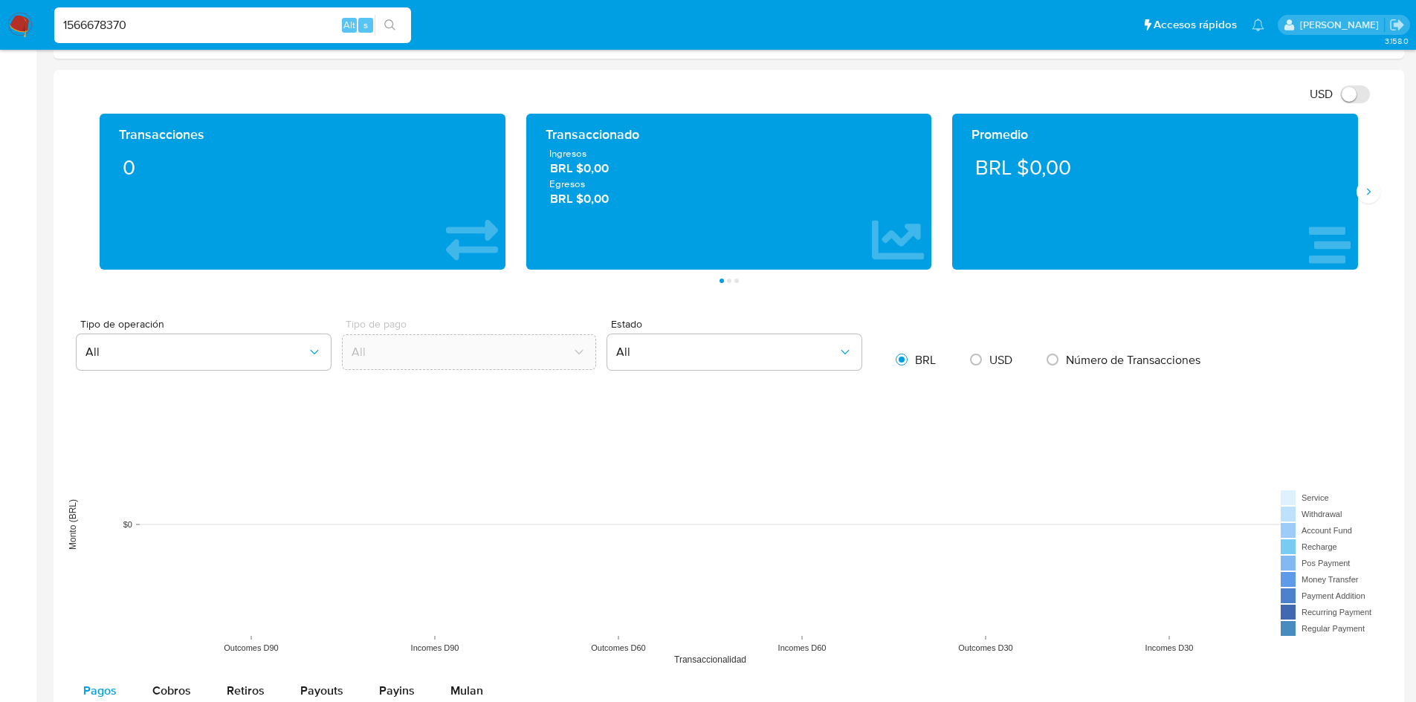
drag, startPoint x: 1033, startPoint y: 210, endPoint x: 560, endPoint y: 186, distance: 473.4
click at [560, 186] on div "Transacciones 0 Transaccionado Ingresos BRL $0,00 Egresos BRL $0,00 Promedio BR…" at bounding box center [728, 192] width 1279 height 156
click at [731, 280] on button "Página 2" at bounding box center [729, 281] width 4 height 4
click at [1373, 190] on icon "Siguiente" at bounding box center [1368, 192] width 12 height 12
